Goal: Information Seeking & Learning: Learn about a topic

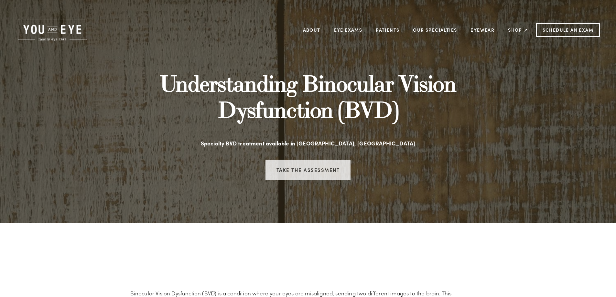
click at [315, 170] on link "Take the assessment" at bounding box center [308, 170] width 85 height 20
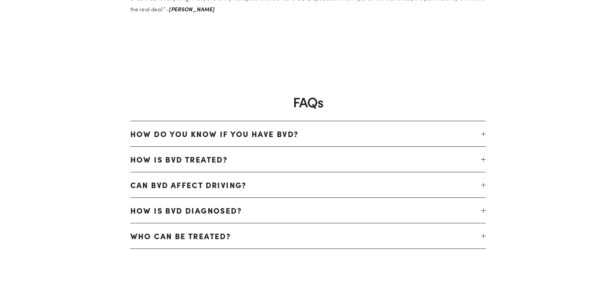
scroll to position [1521, 0]
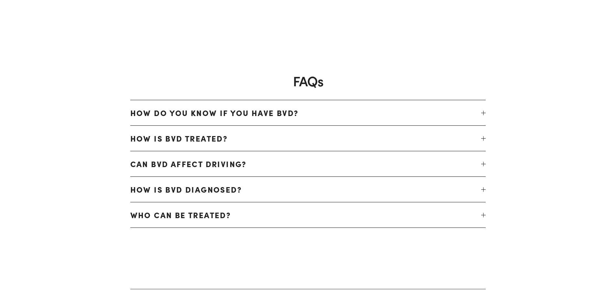
click at [273, 138] on span "How is BVD treated?" at bounding box center [305, 139] width 351 height 16
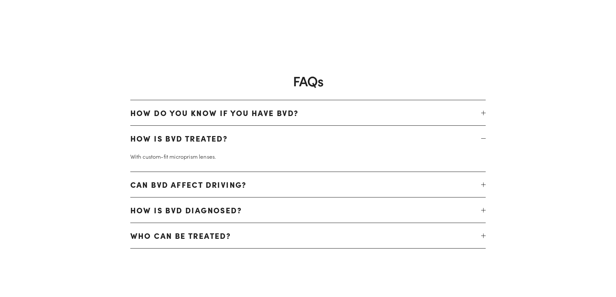
click at [217, 183] on span "Can BVD affect driving?" at bounding box center [305, 185] width 351 height 16
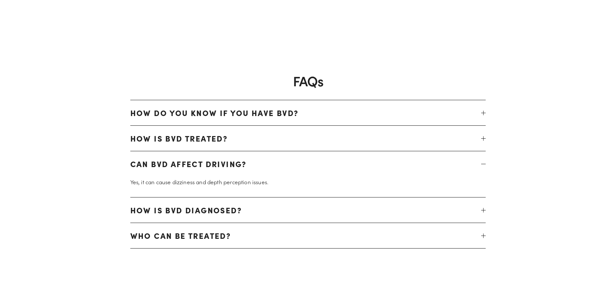
click at [223, 211] on span "How is BVD diagnosed?" at bounding box center [305, 211] width 351 height 16
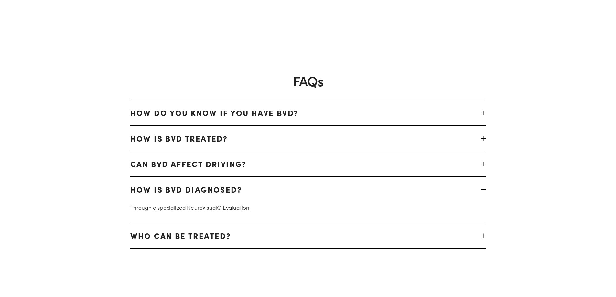
click at [218, 238] on span "Who can be treated?" at bounding box center [305, 236] width 351 height 16
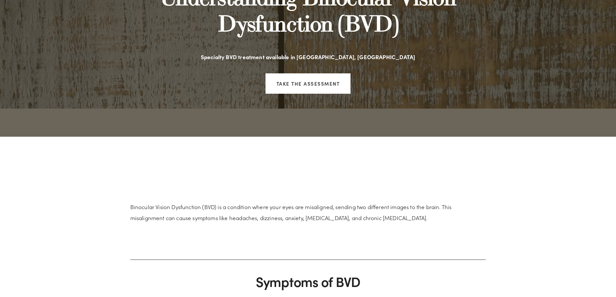
scroll to position [0, 0]
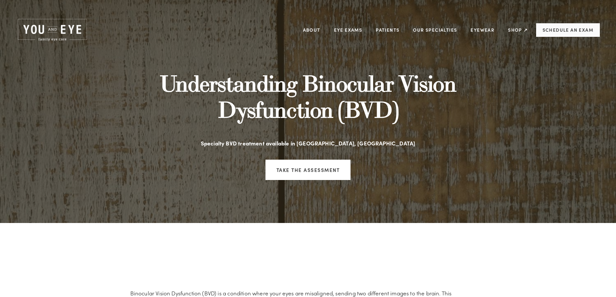
click at [563, 27] on link "Schedule an Exam" at bounding box center [568, 30] width 64 height 14
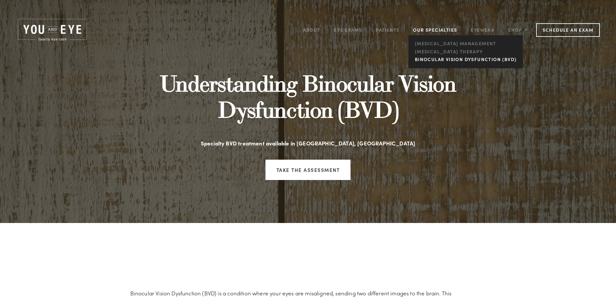
click at [460, 57] on link "Binocular Vision Dysfunction (BVD)" at bounding box center [465, 60] width 105 height 8
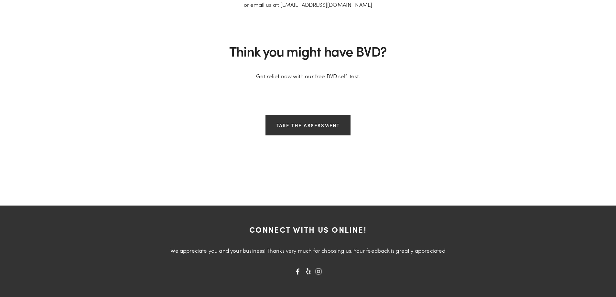
scroll to position [1888, 0]
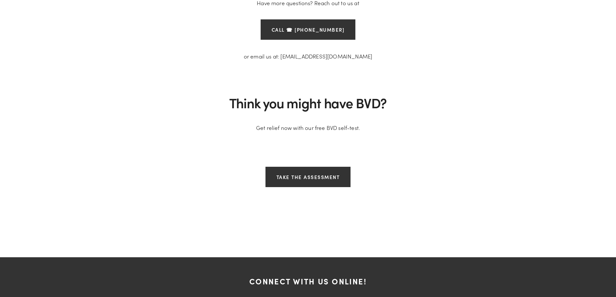
click at [322, 53] on p "or email us at: [EMAIL_ADDRESS][DOMAIN_NAME]" at bounding box center [308, 56] width 356 height 11
click at [297, 59] on p "or email us at: [EMAIL_ADDRESS][DOMAIN_NAME]" at bounding box center [308, 56] width 356 height 11
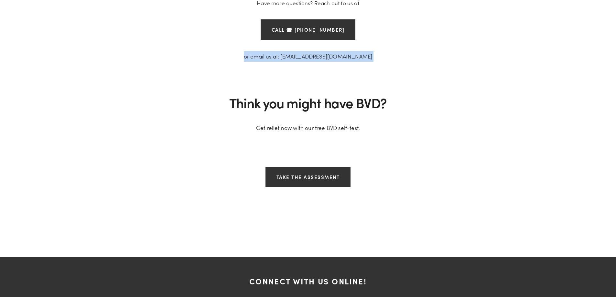
click at [297, 59] on p "or email us at: [EMAIL_ADDRESS][DOMAIN_NAME]" at bounding box center [308, 56] width 356 height 11
click at [298, 60] on p "or email us at: [EMAIL_ADDRESS][DOMAIN_NAME]" at bounding box center [308, 56] width 356 height 11
drag, startPoint x: 292, startPoint y: 58, endPoint x: 357, endPoint y: 63, distance: 64.3
click at [357, 63] on div "or email us at: [EMAIL_ADDRESS][DOMAIN_NAME]" at bounding box center [308, 56] width 367 height 22
click at [358, 67] on div "or email us at: [EMAIL_ADDRESS][DOMAIN_NAME]" at bounding box center [308, 56] width 367 height 22
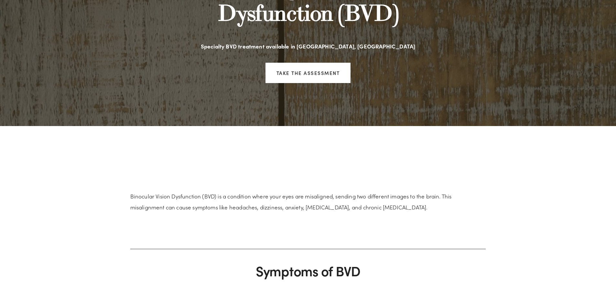
scroll to position [0, 0]
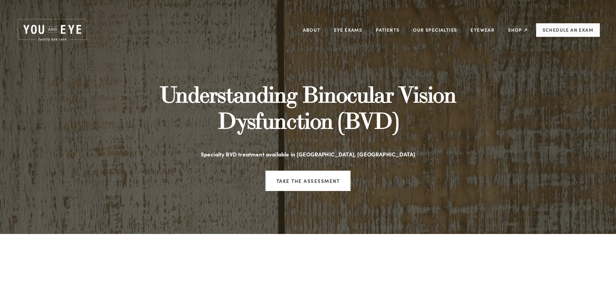
click at [559, 27] on link "Schedule an Exam" at bounding box center [568, 30] width 64 height 14
click at [547, 33] on link "Schedule an Exam" at bounding box center [568, 30] width 64 height 14
